Goal: Understand process/instructions: Learn how to perform a task or action

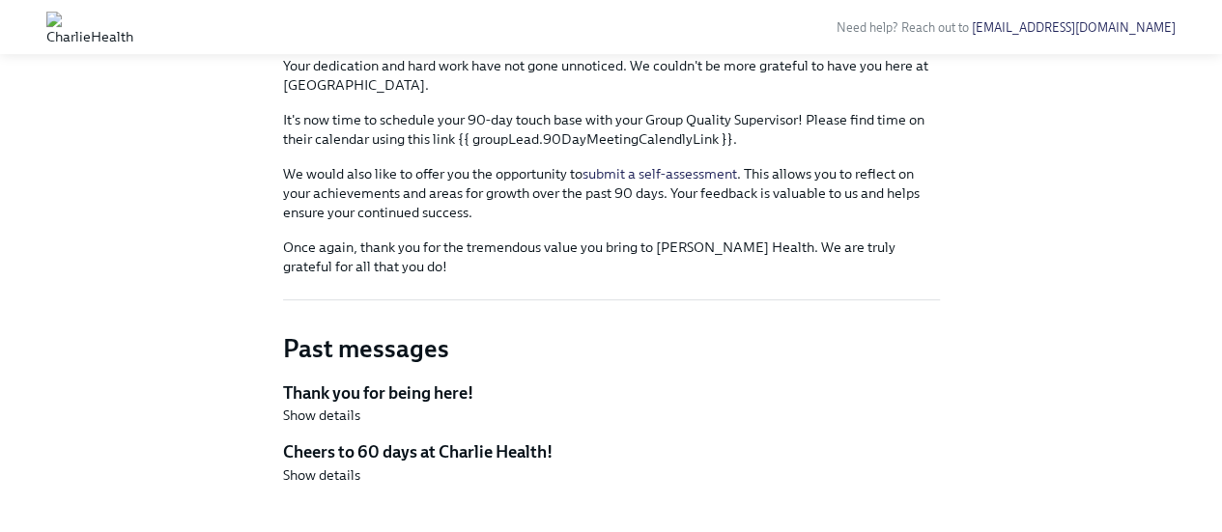
scroll to position [273, 0]
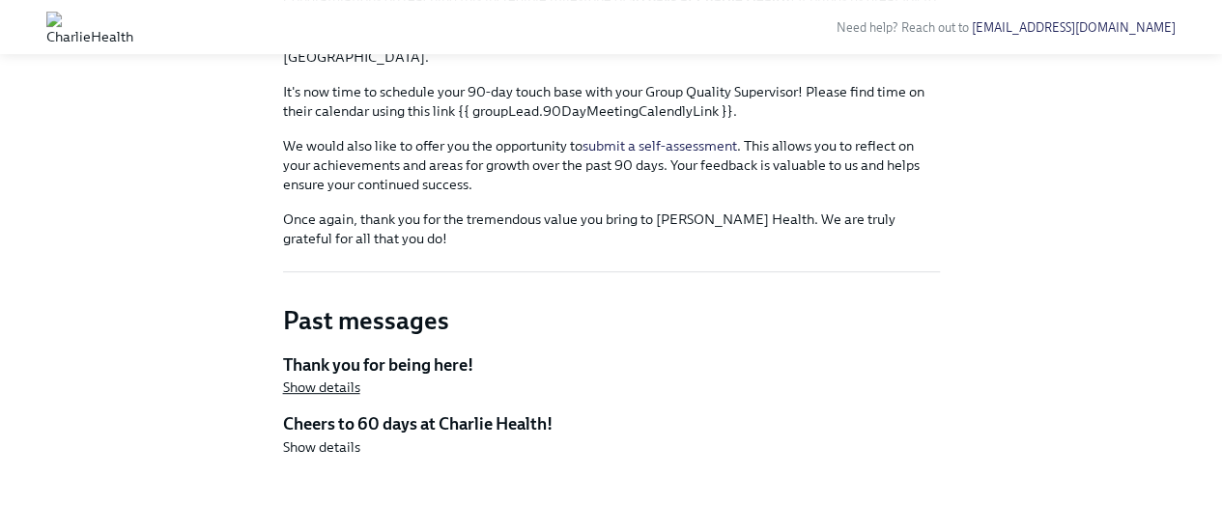
click at [325, 383] on span "Show details" at bounding box center [321, 387] width 77 height 19
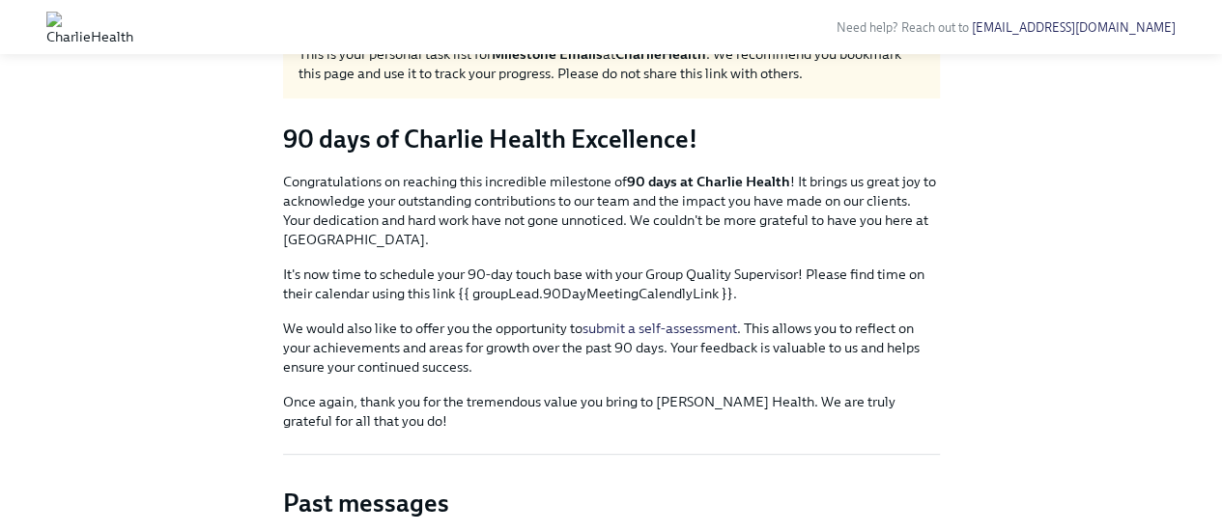
scroll to position [0, 0]
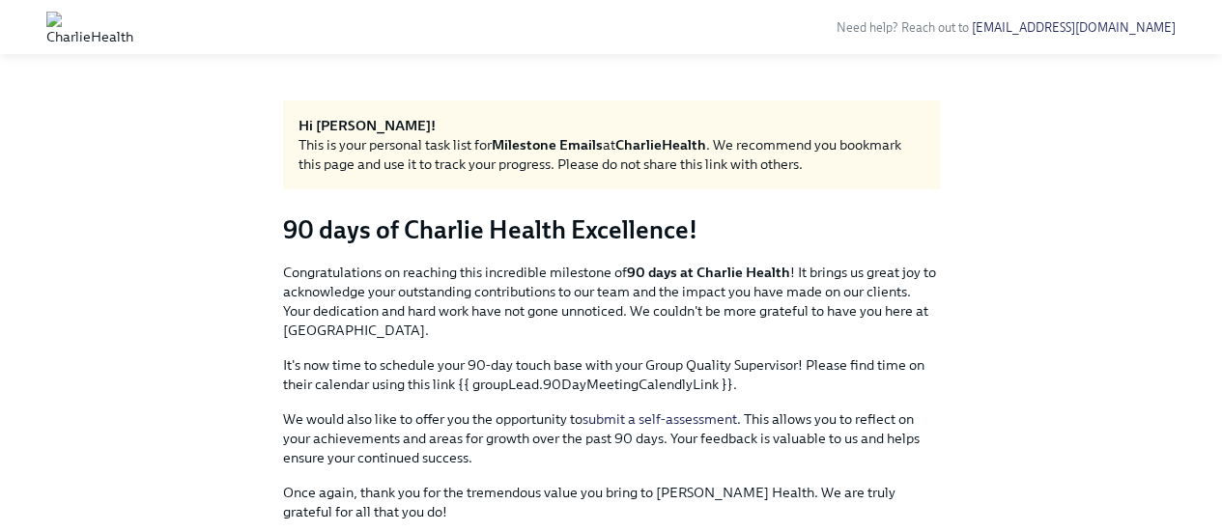
click at [65, 22] on img at bounding box center [89, 27] width 87 height 31
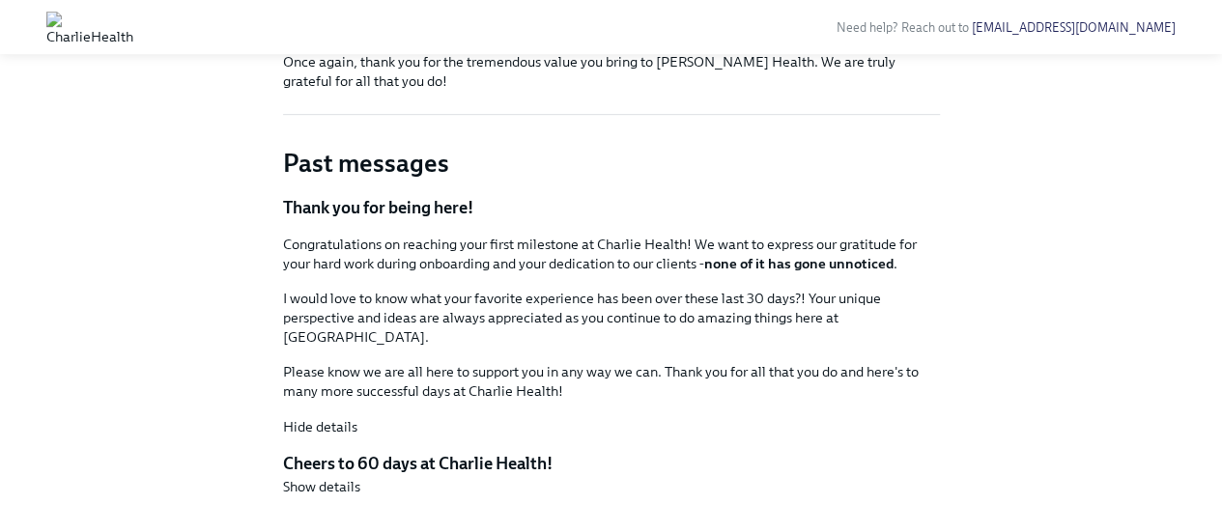
scroll to position [451, 0]
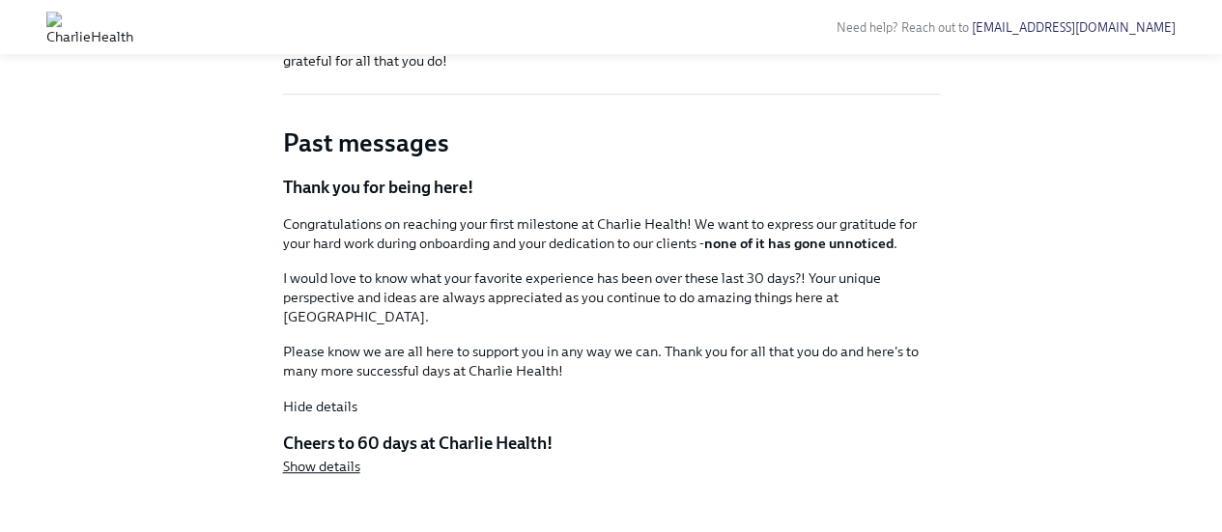
click at [307, 457] on span "Show details" at bounding box center [321, 466] width 77 height 19
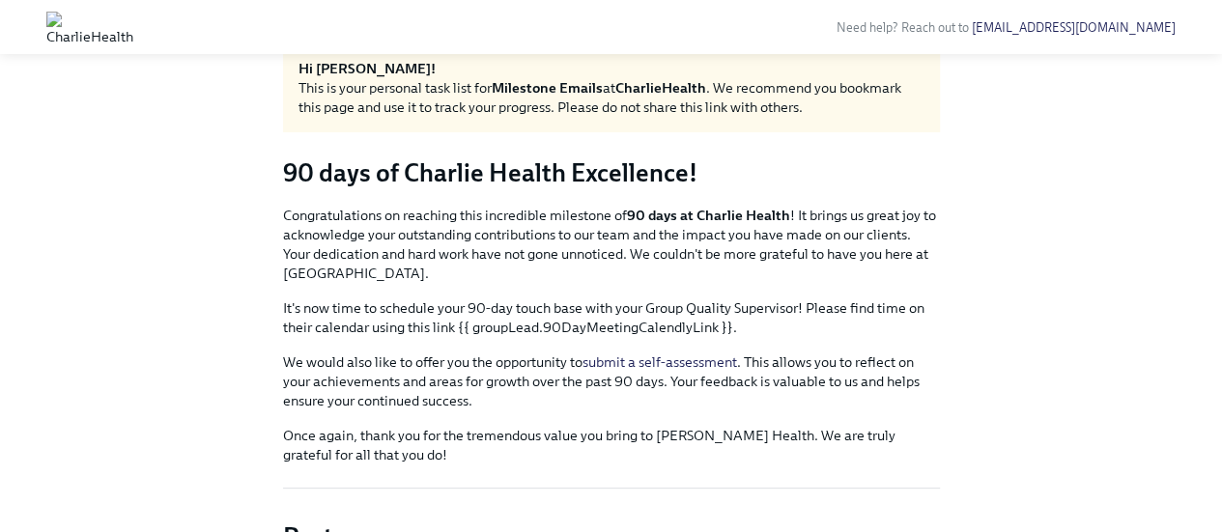
scroll to position [0, 0]
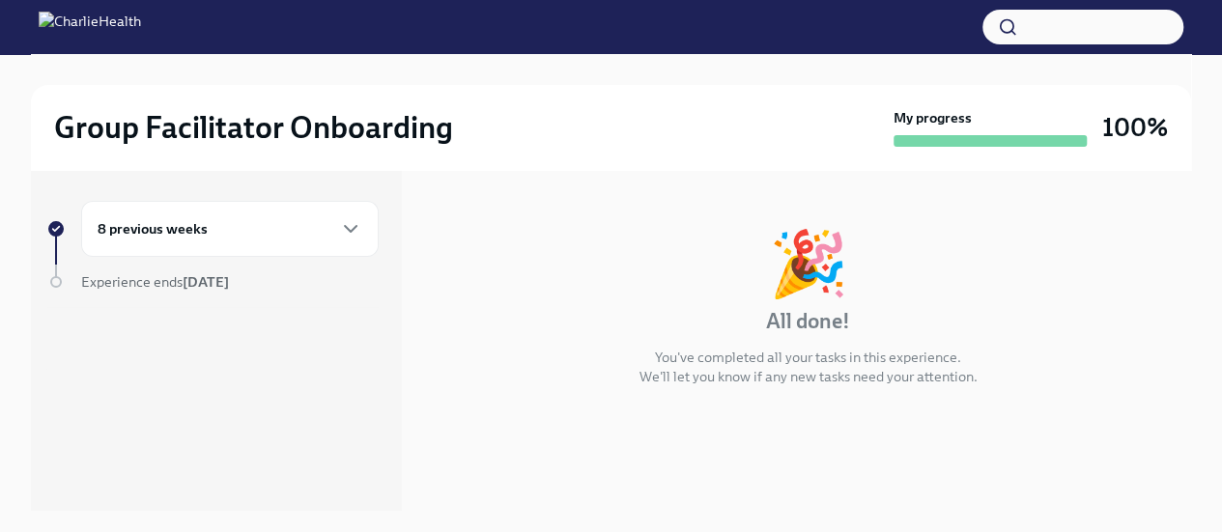
click at [338, 221] on div "8 previous weeks" at bounding box center [230, 228] width 265 height 23
